Goal: Information Seeking & Learning: Learn about a topic

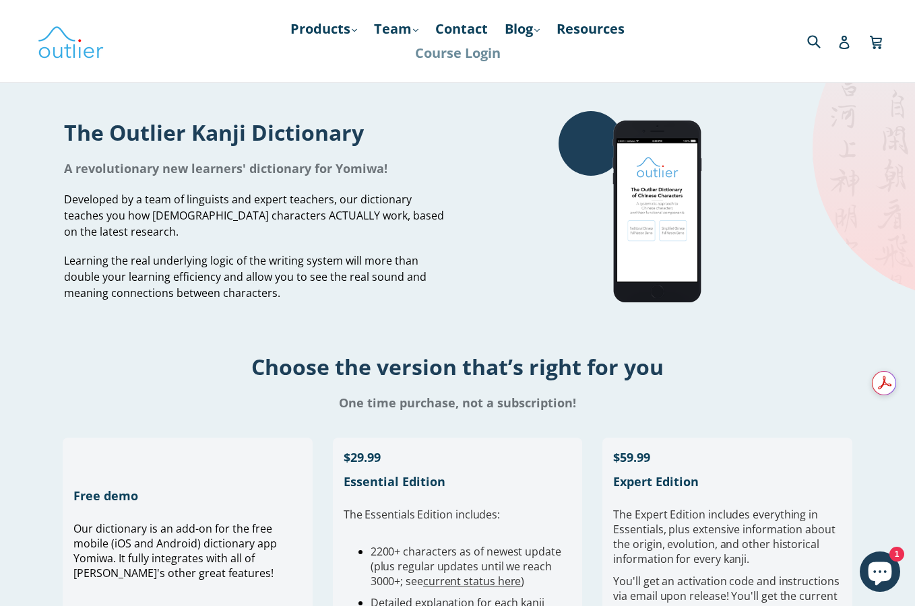
click at [439, 52] on link "Course Login" at bounding box center [457, 53] width 99 height 24
drag, startPoint x: 0, startPoint y: 0, endPoint x: 317, endPoint y: 28, distance: 317.9
click at [317, 28] on link "Products .cls-1{fill:#231f20} expand" at bounding box center [324, 29] width 80 height 24
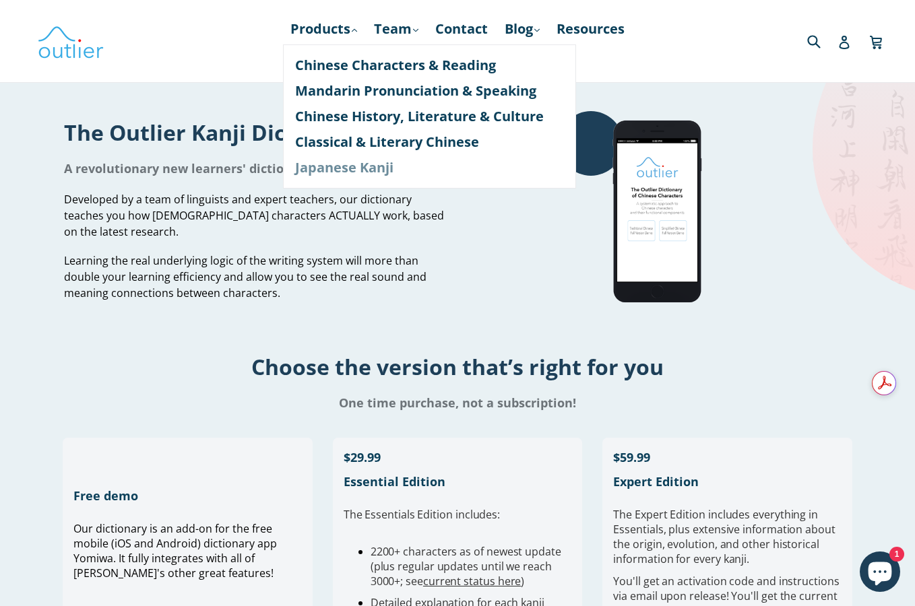
click at [350, 179] on link "Japanese Kanji" at bounding box center [429, 168] width 269 height 26
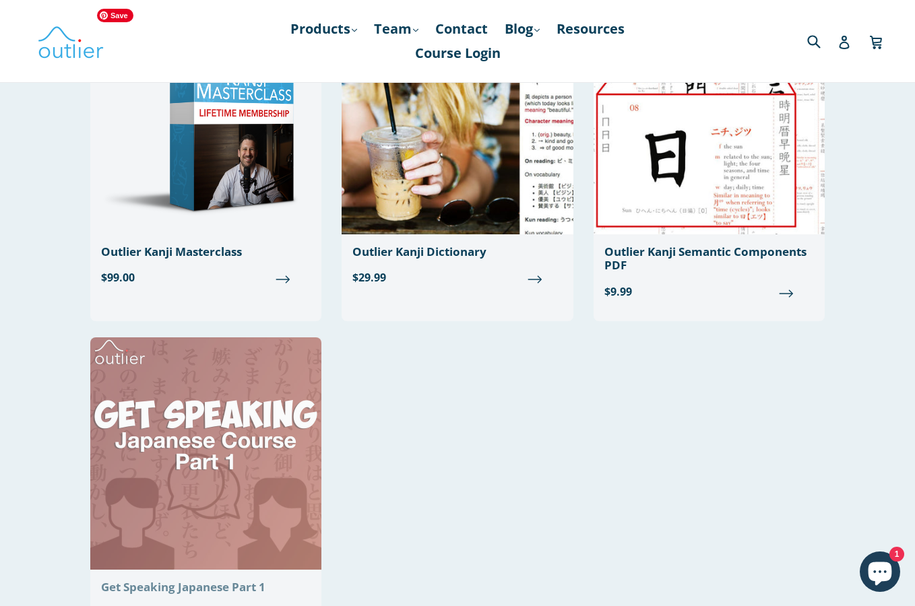
scroll to position [143, 0]
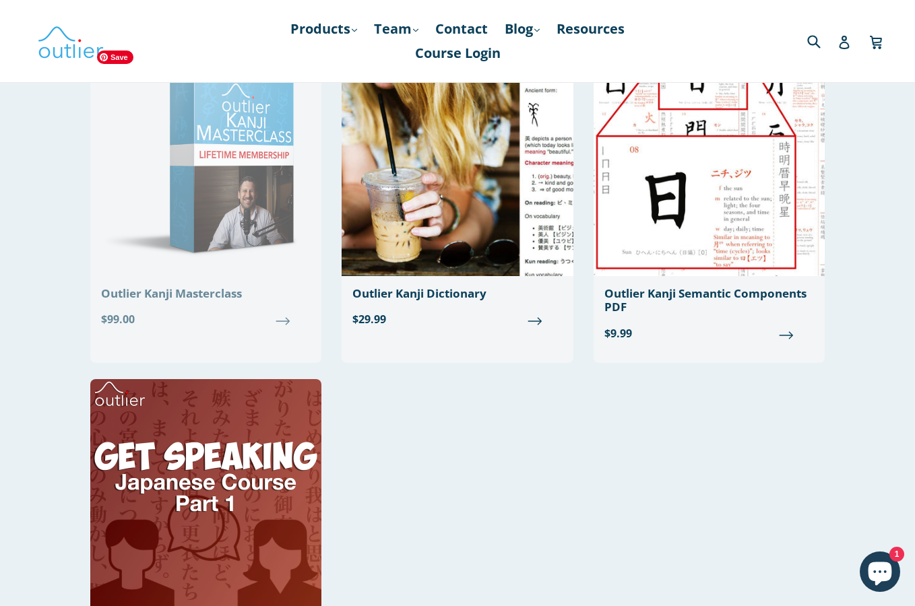
click at [214, 197] on img at bounding box center [205, 160] width 231 height 232
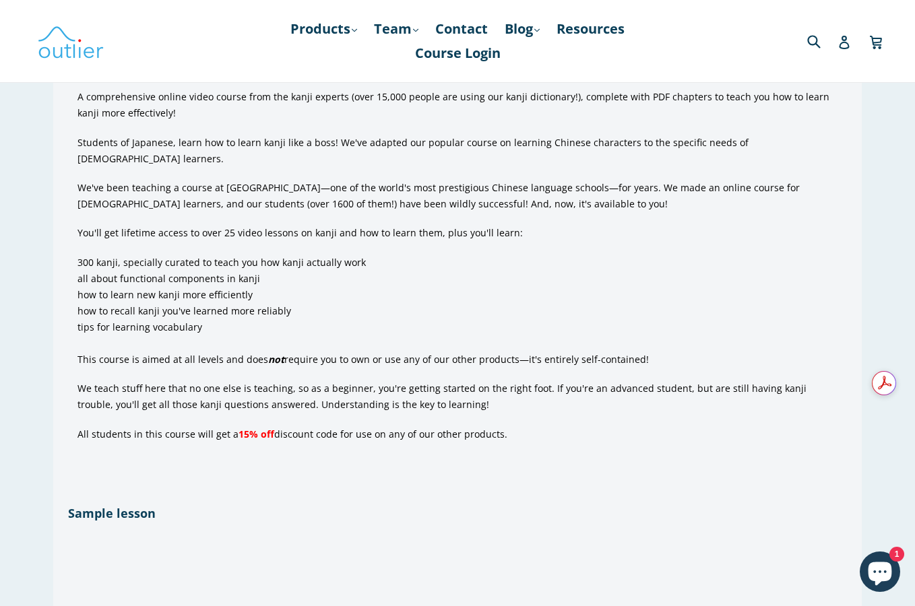
scroll to position [868, 0]
